Goal: Information Seeking & Learning: Check status

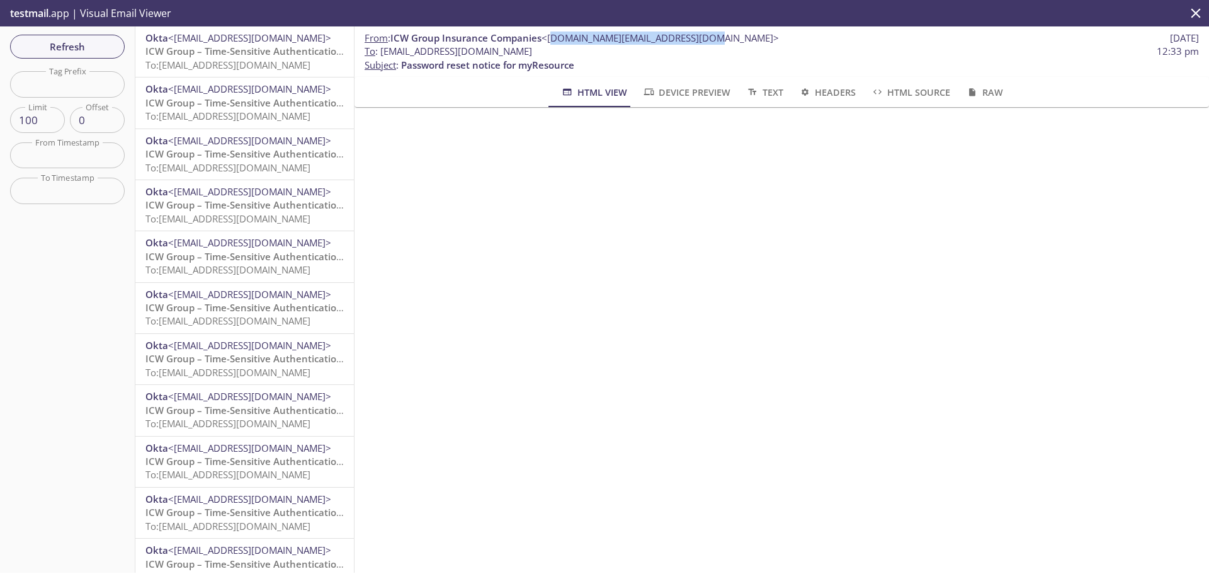
drag, startPoint x: 553, startPoint y: 35, endPoint x: 703, endPoint y: 34, distance: 150.5
click at [703, 34] on span "<[DOMAIN_NAME][EMAIL_ADDRESS][DOMAIN_NAME]>" at bounding box center [659, 37] width 237 height 13
copy span "[DOMAIN_NAME][EMAIL_ADDRESS][DOMAIN_NAME]"
click at [232, 59] on span "To: [EMAIL_ADDRESS][DOMAIN_NAME]" at bounding box center [227, 65] width 165 height 13
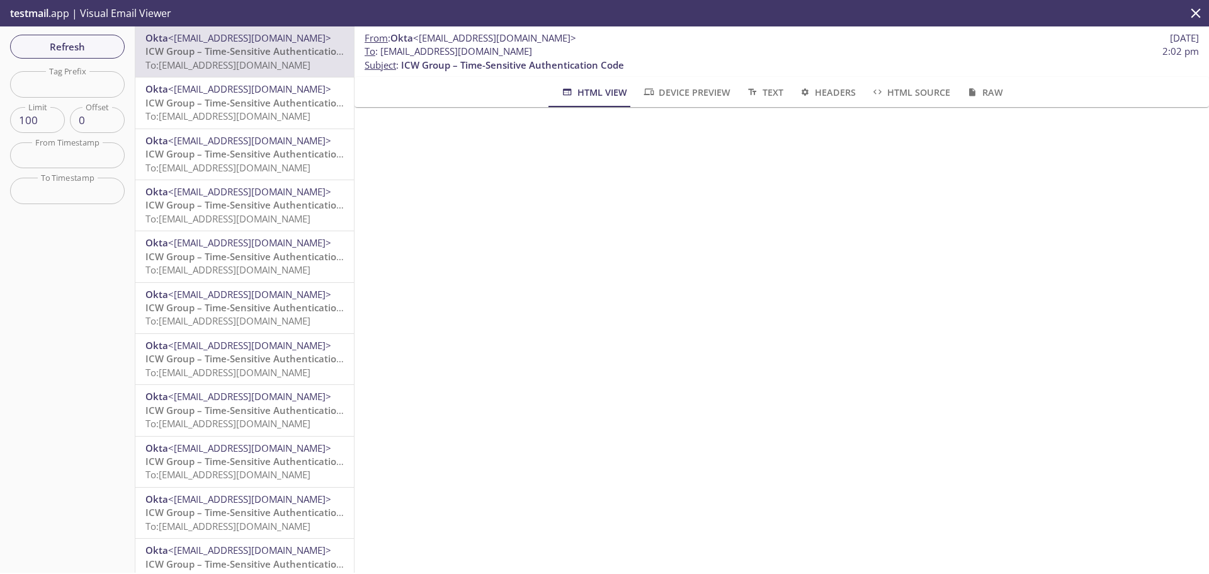
click at [222, 116] on span "To: [EMAIL_ADDRESS][DOMAIN_NAME]" at bounding box center [227, 116] width 165 height 13
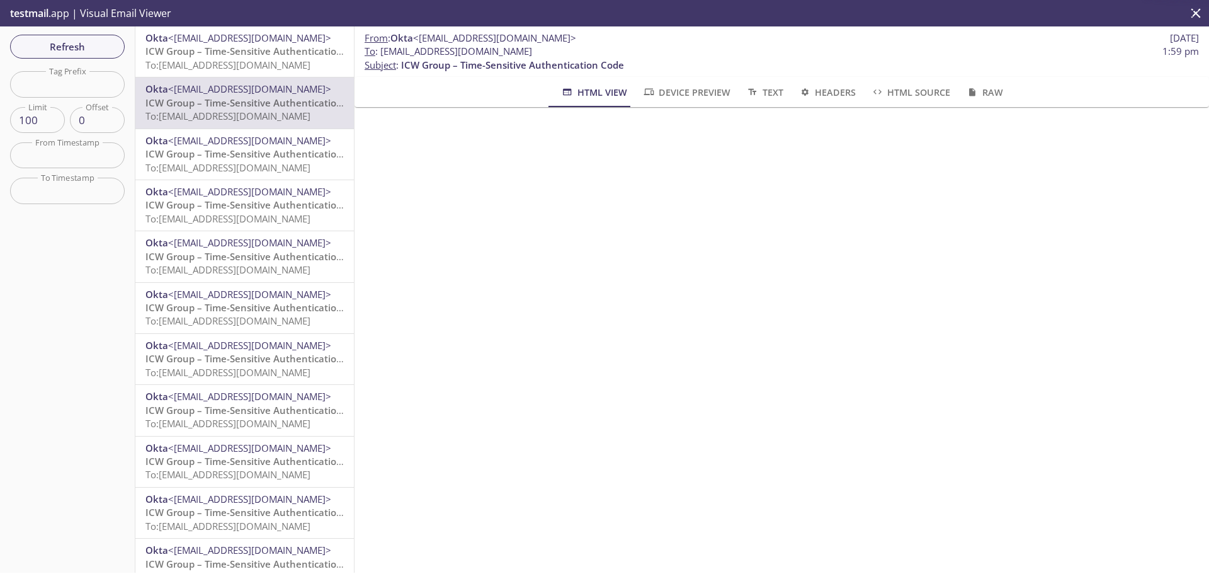
click at [223, 147] on span "ICW Group – Time-Sensitive Authentication Code" at bounding box center [256, 153] width 223 height 13
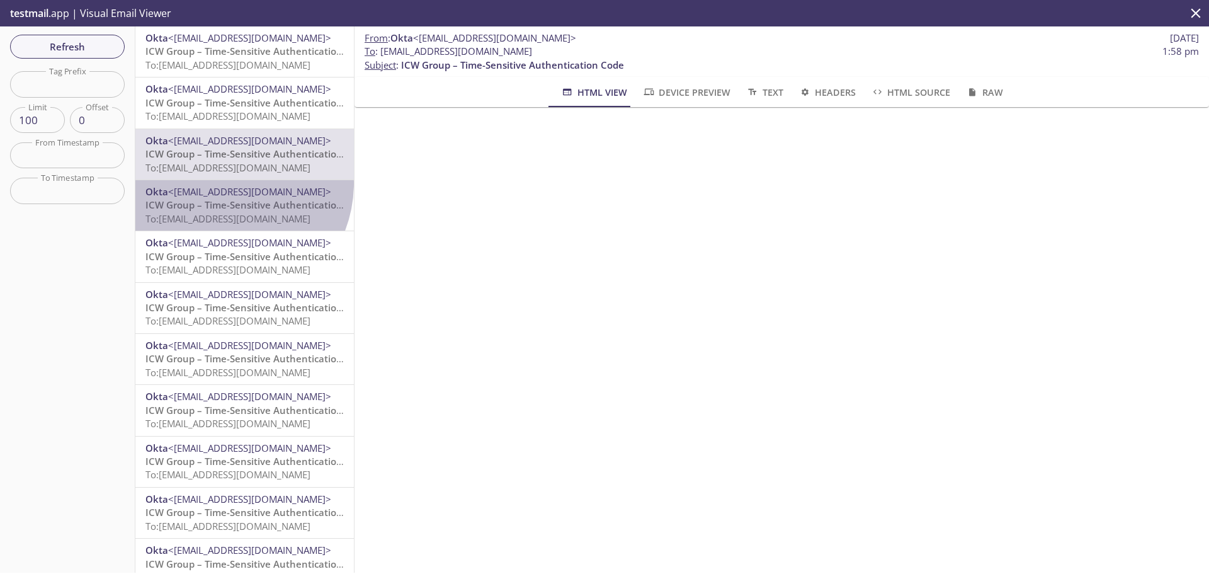
click at [222, 183] on div "Okta <[EMAIL_ADDRESS][DOMAIN_NAME]> ICW Group – Time-Sensitive Authentication C…" at bounding box center [244, 205] width 218 height 50
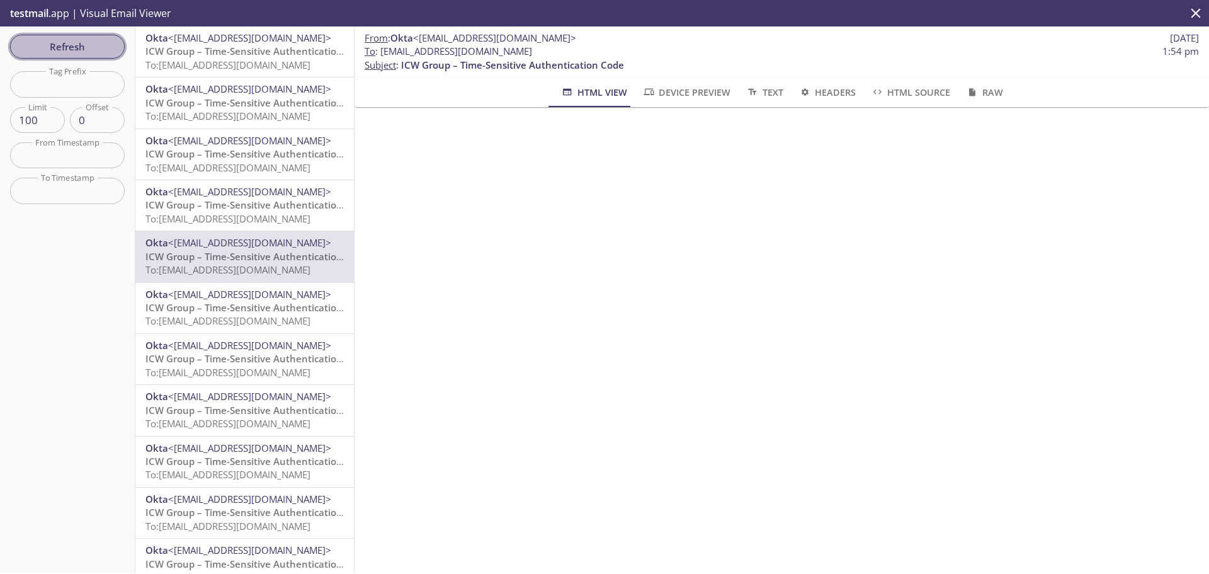
click at [58, 40] on span "Refresh" at bounding box center [67, 46] width 94 height 16
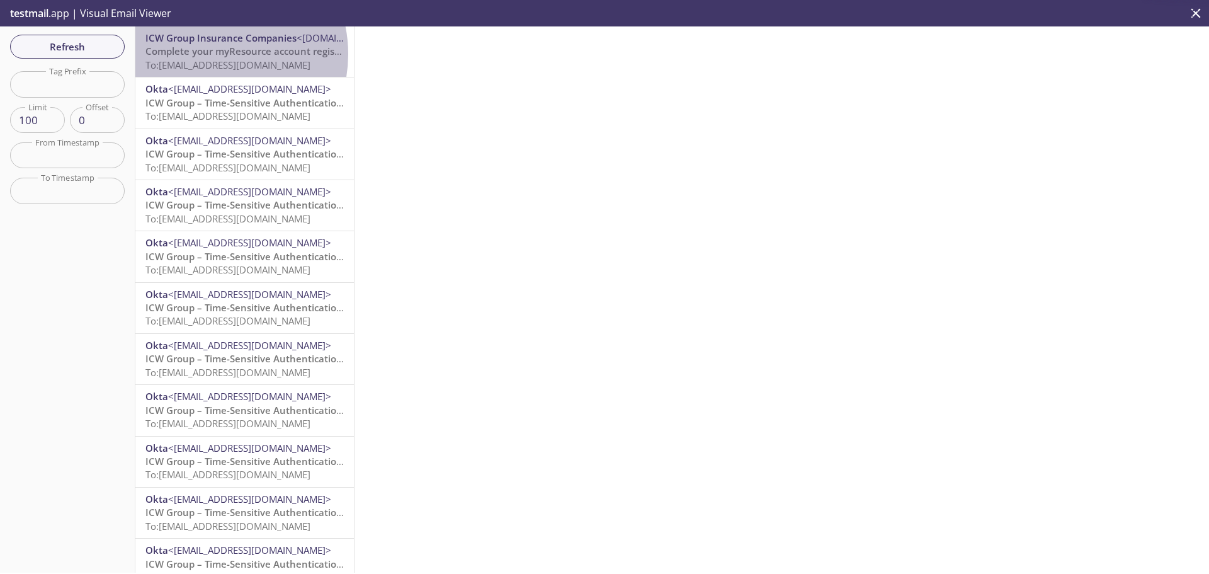
click at [209, 54] on span "Complete your myResource account registration" at bounding box center [255, 51] width 220 height 13
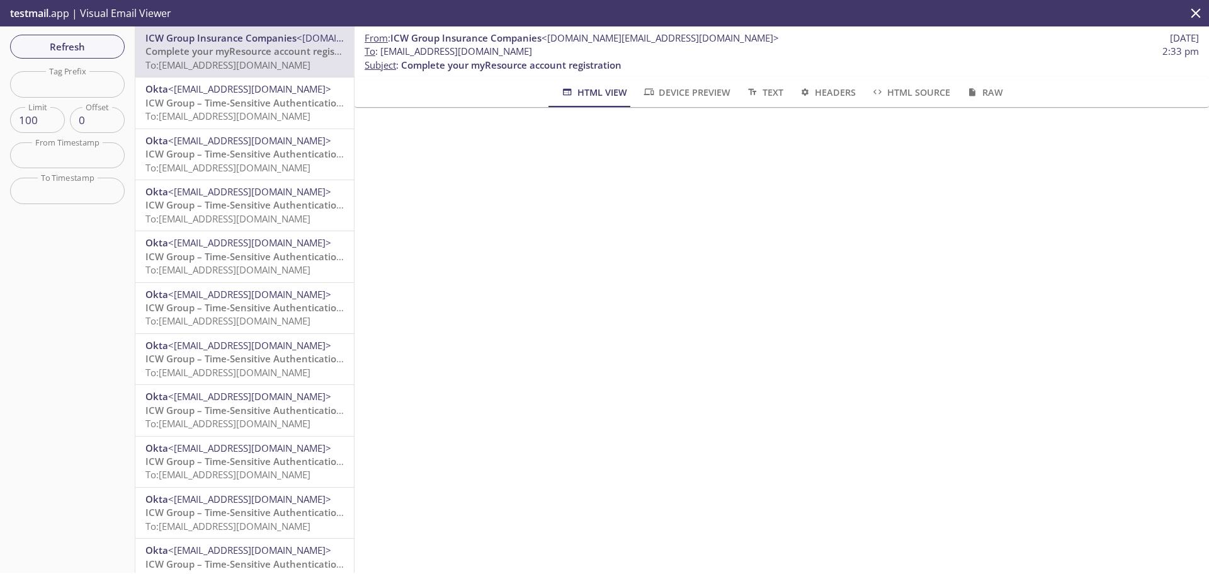
drag, startPoint x: 383, startPoint y: 51, endPoint x: 573, endPoint y: 53, distance: 189.5
click at [573, 53] on span "To : [EMAIL_ADDRESS][DOMAIN_NAME] 2:33 pm" at bounding box center [782, 51] width 834 height 13
copy span "[EMAIL_ADDRESS][DOMAIN_NAME]"
click at [74, 46] on span "Refresh" at bounding box center [67, 46] width 94 height 16
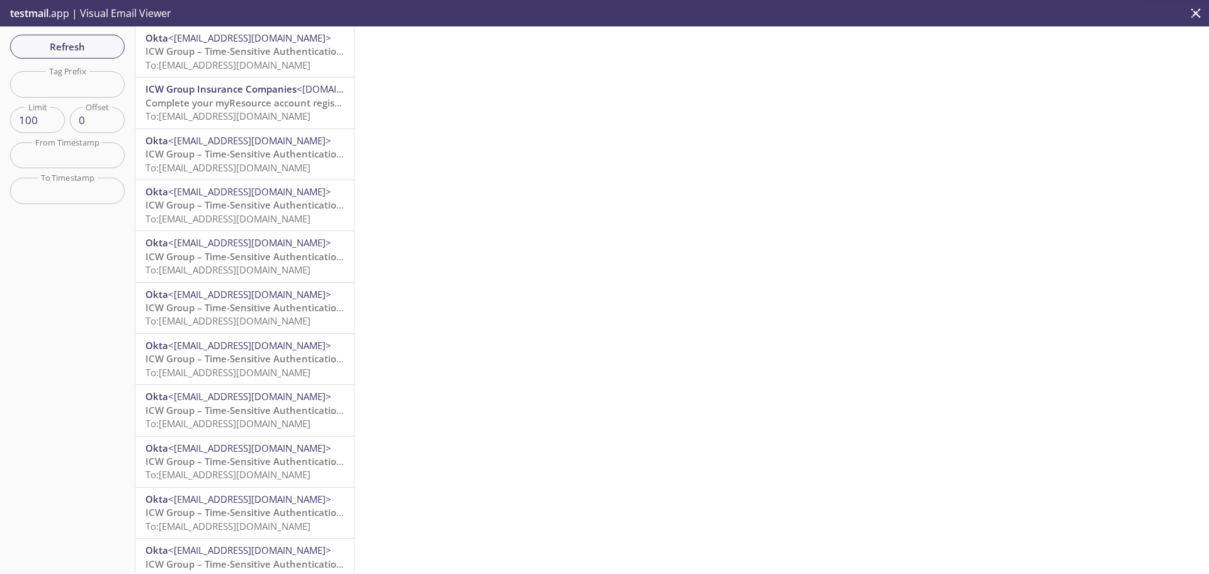
click at [224, 50] on span "ICW Group – Time-Sensitive Authentication Code" at bounding box center [256, 51] width 223 height 13
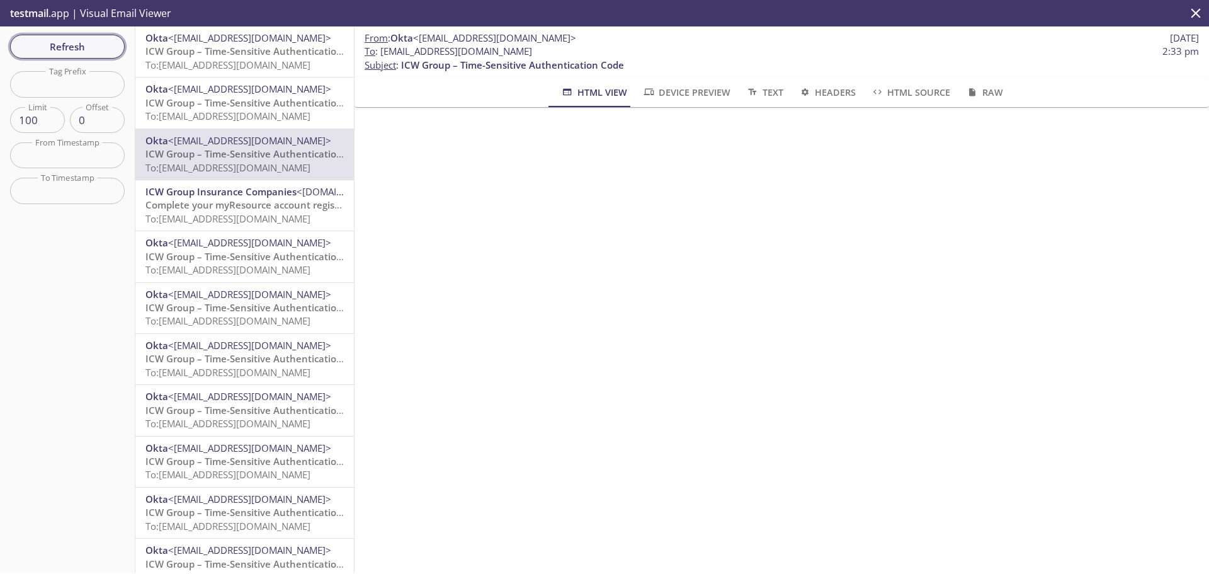
click at [85, 40] on span "Refresh" at bounding box center [67, 46] width 94 height 16
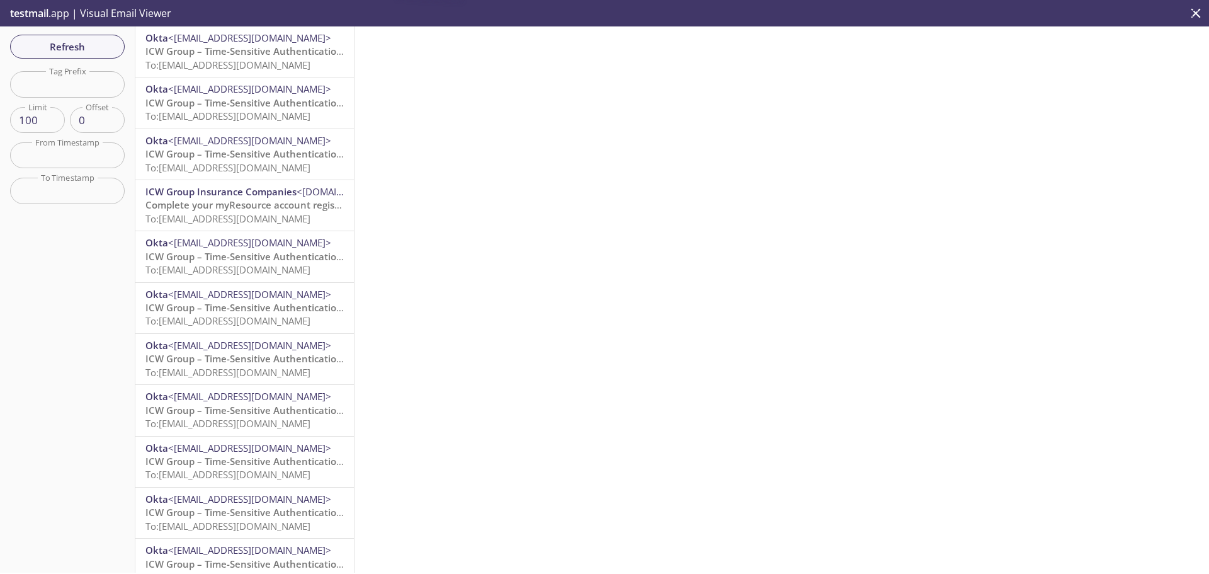
click at [240, 55] on span "ICW Group – Time-Sensitive Authentication Code" at bounding box center [256, 51] width 223 height 13
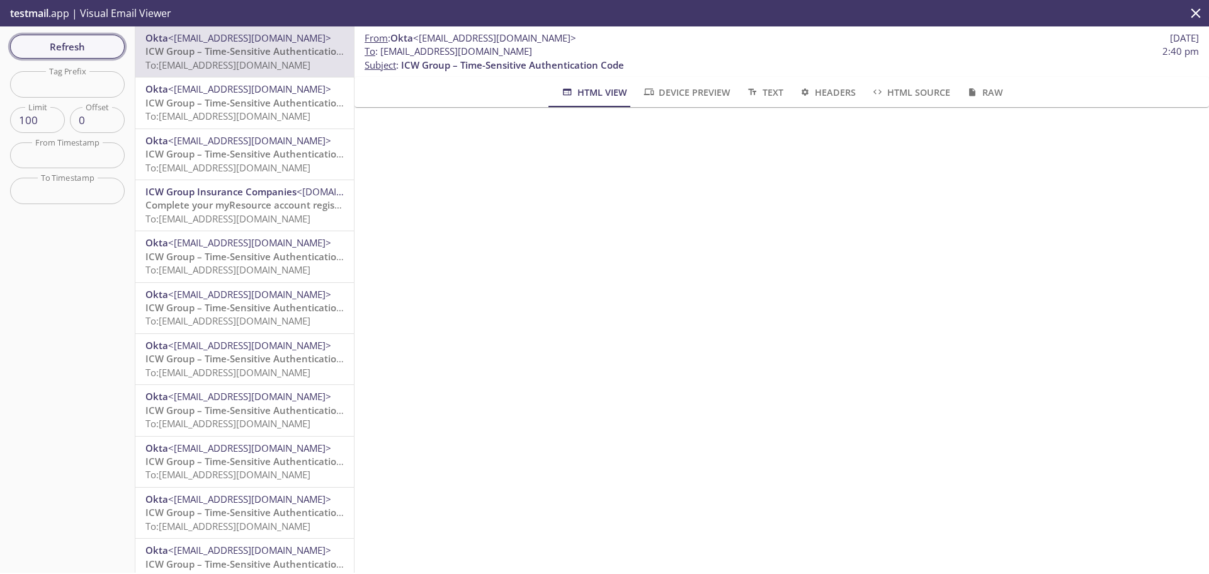
click at [77, 45] on span "Refresh" at bounding box center [67, 46] width 94 height 16
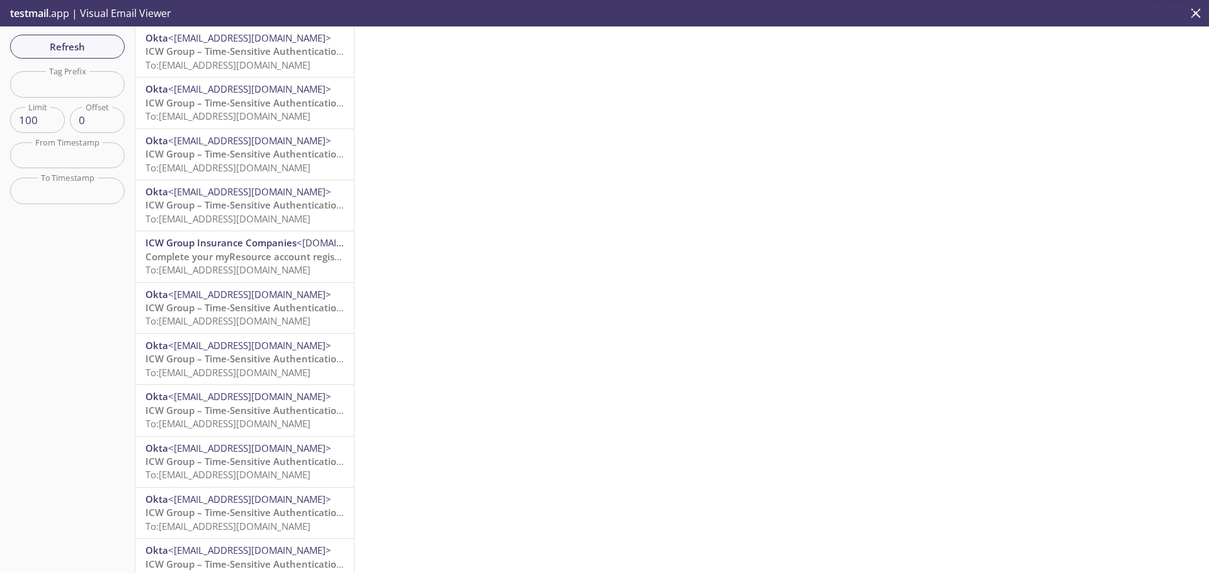
click at [210, 64] on span "To: [EMAIL_ADDRESS][DOMAIN_NAME]" at bounding box center [227, 65] width 165 height 13
